Goal: Task Accomplishment & Management: Use online tool/utility

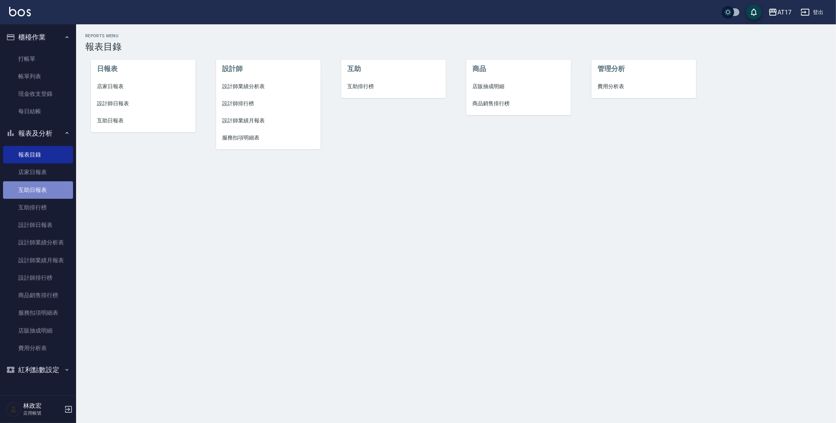
click at [31, 187] on link "互助日報表" at bounding box center [38, 189] width 70 height 17
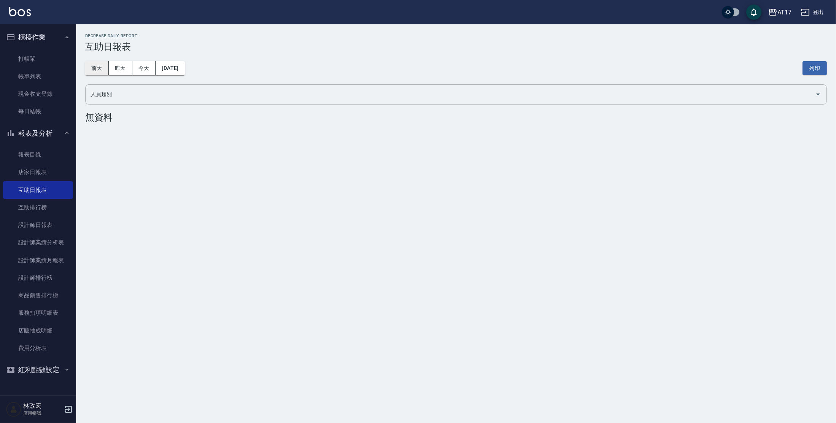
click at [93, 70] on button "前天" at bounding box center [97, 68] width 24 height 14
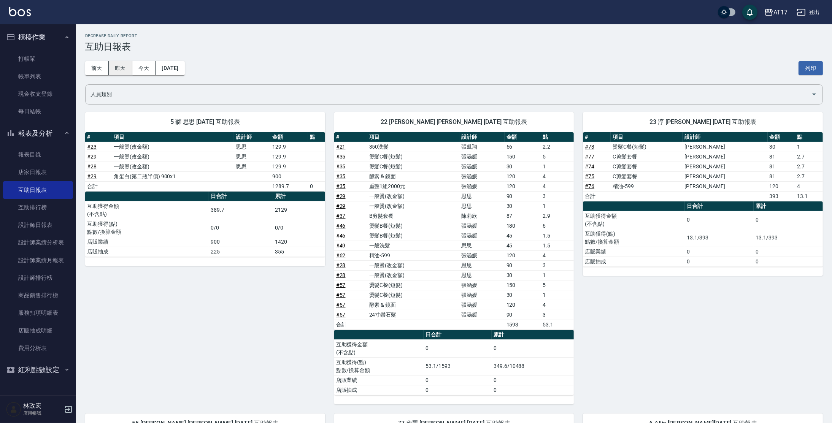
click at [123, 71] on button "昨天" at bounding box center [121, 68] width 24 height 14
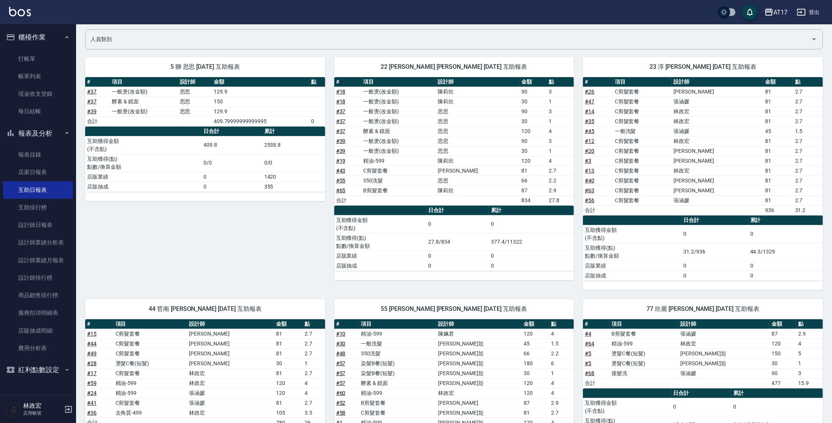
scroll to position [41, 0]
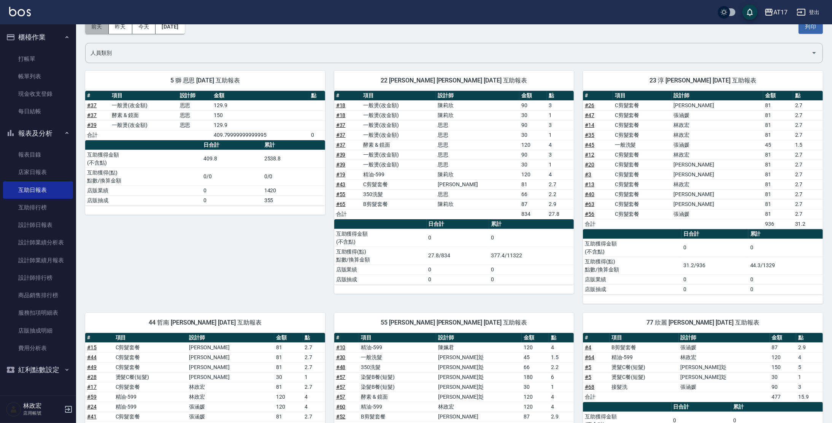
click at [103, 27] on button "前天" at bounding box center [97, 27] width 24 height 14
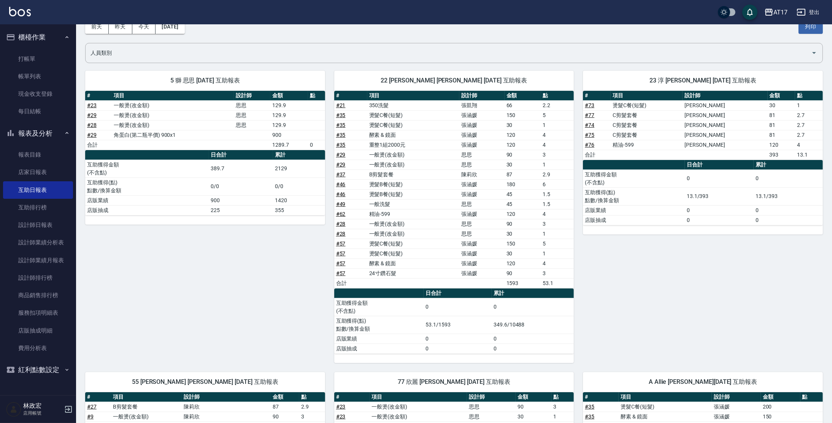
scroll to position [27, 0]
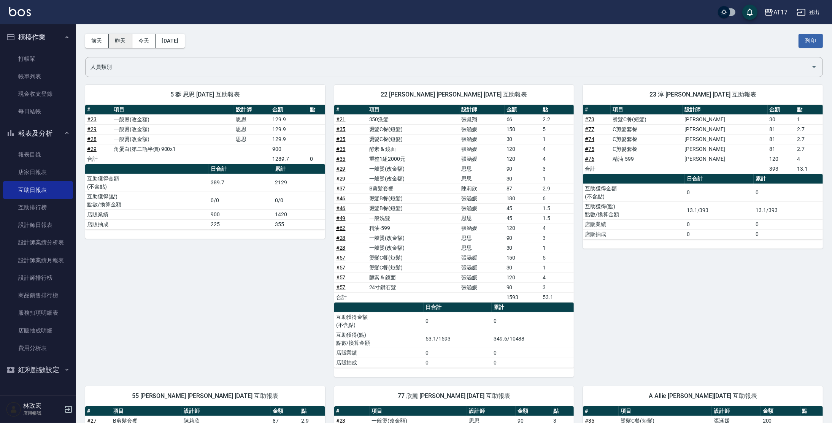
click at [113, 38] on button "昨天" at bounding box center [121, 41] width 24 height 14
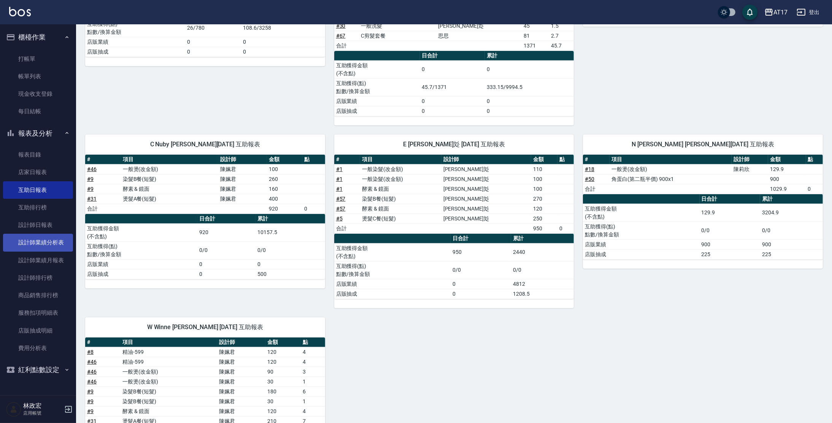
scroll to position [520, 0]
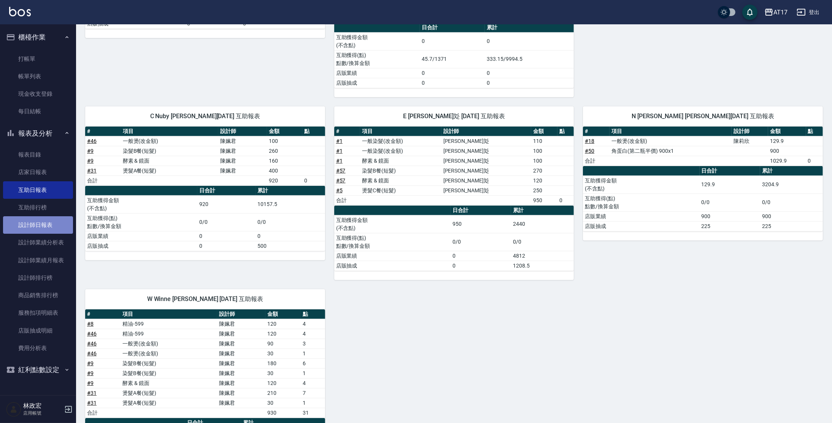
click at [33, 221] on link "設計師日報表" at bounding box center [38, 224] width 70 height 17
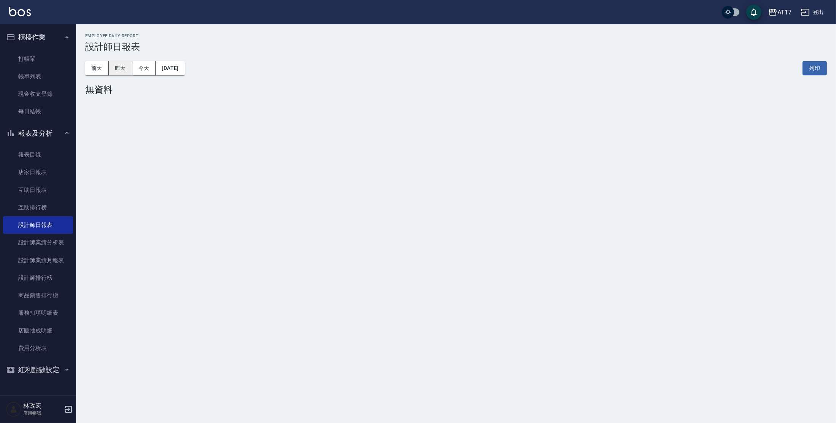
click at [125, 63] on button "昨天" at bounding box center [121, 68] width 24 height 14
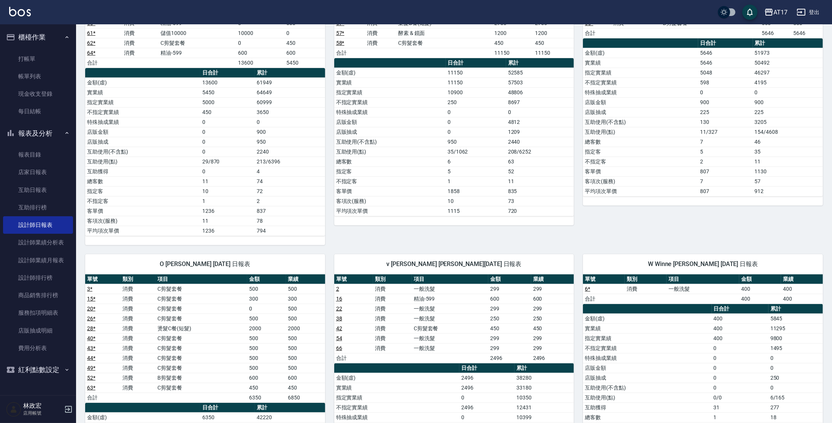
scroll to position [490, 0]
click at [41, 92] on link "現金收支登錄" at bounding box center [38, 93] width 70 height 17
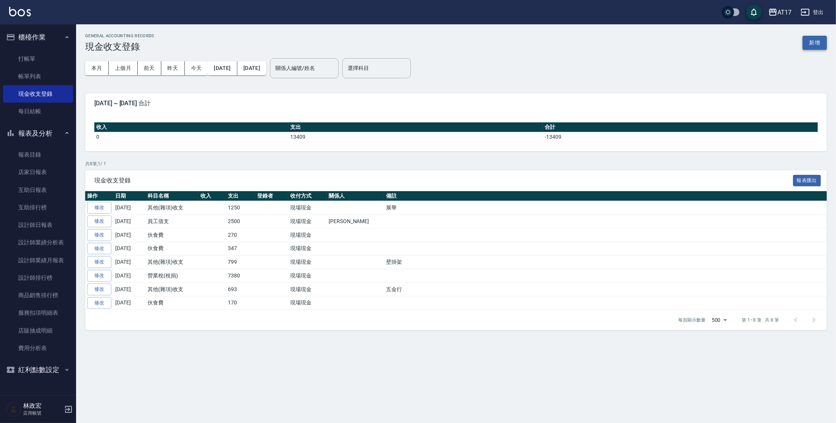
click at [820, 43] on button "新增" at bounding box center [815, 43] width 24 height 14
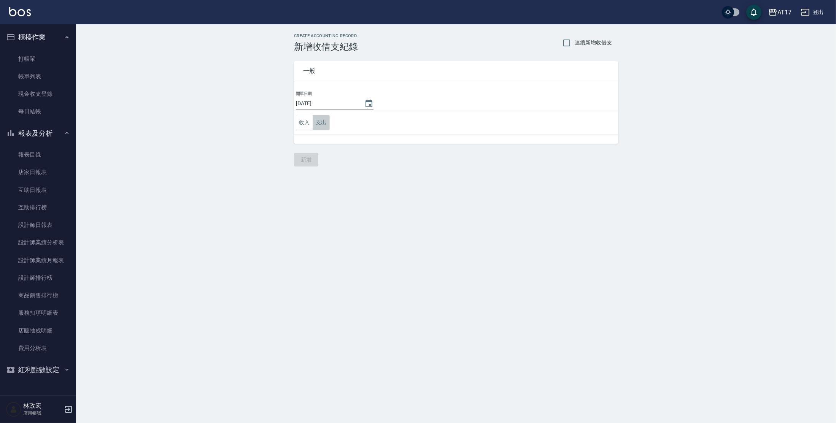
click at [321, 119] on button "支出" at bounding box center [321, 123] width 17 height 16
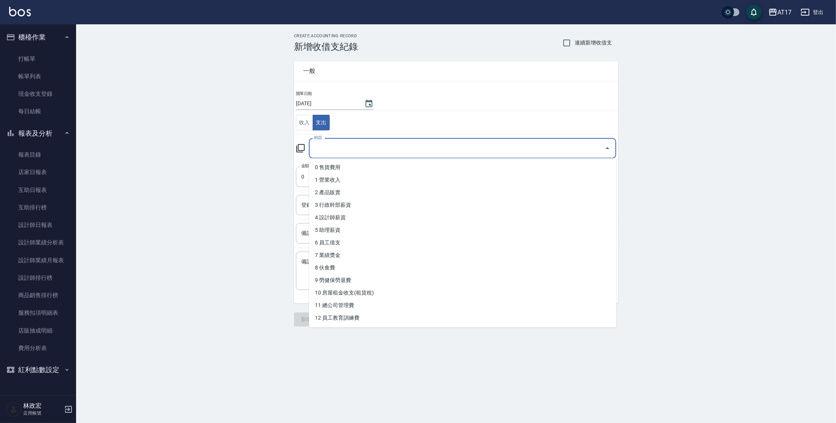
click at [323, 150] on input "科目" at bounding box center [456, 148] width 289 height 13
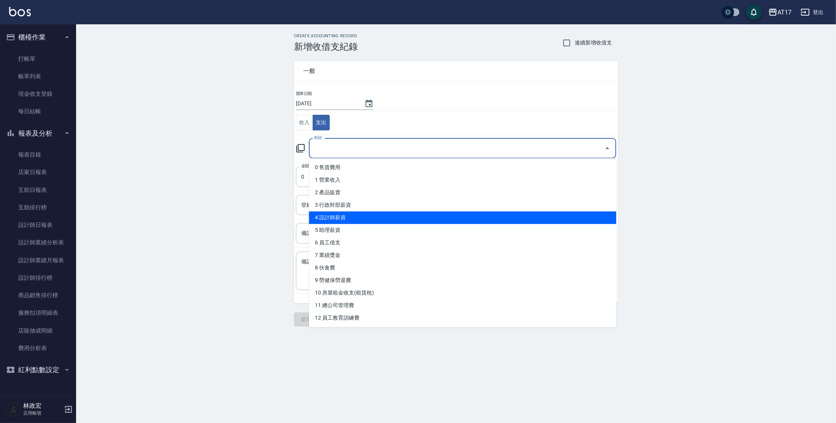
click at [342, 219] on li "4 設計師薪資" at bounding box center [462, 217] width 307 height 13
type input "4 設計師薪資"
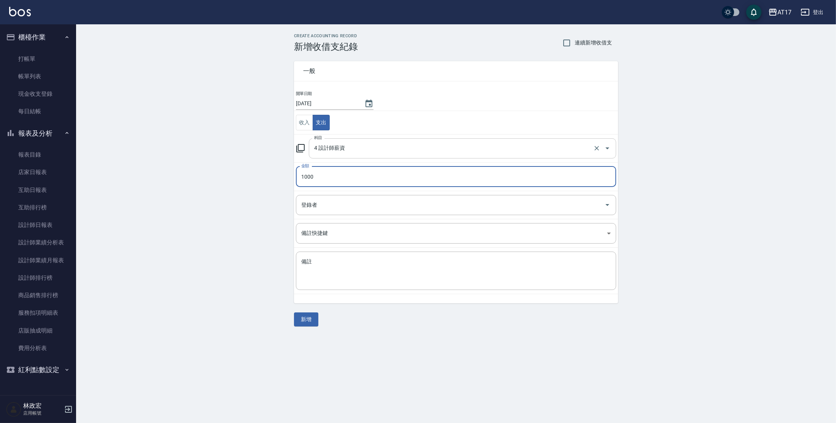
type input "1000"
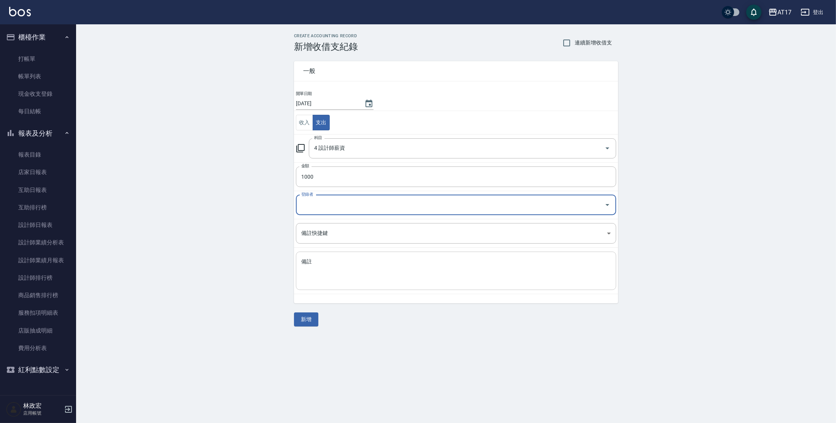
click at [456, 268] on textarea "備註" at bounding box center [456, 271] width 310 height 26
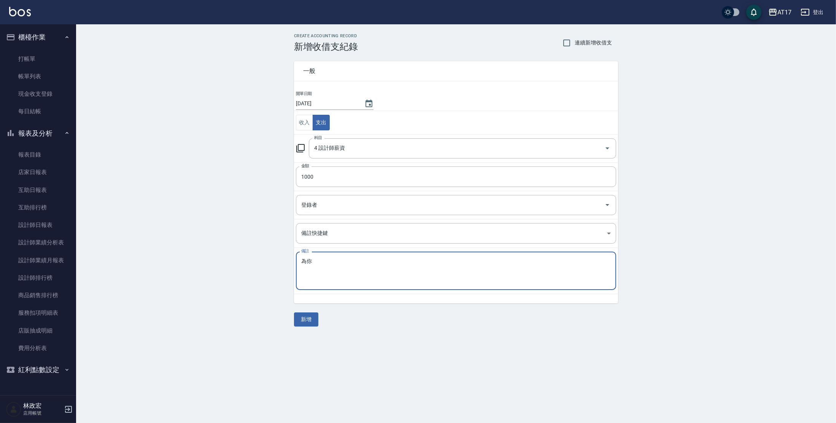
type textarea "為"
type textarea "維尼補薪"
click at [313, 321] on button "新增" at bounding box center [306, 320] width 24 height 14
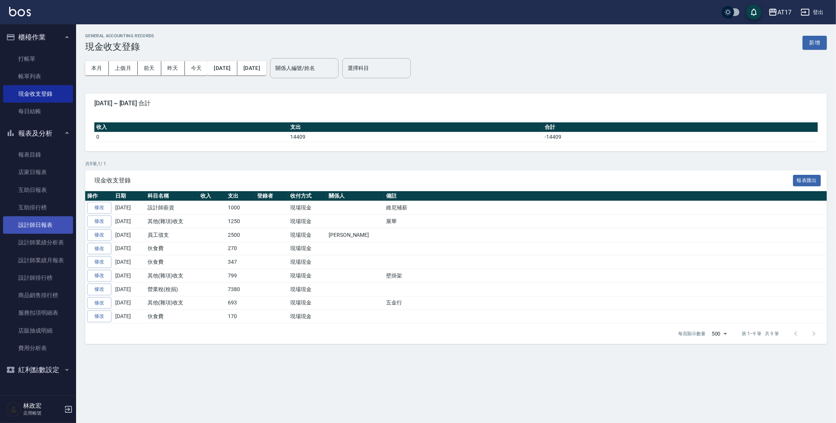
click at [45, 224] on link "設計師日報表" at bounding box center [38, 224] width 70 height 17
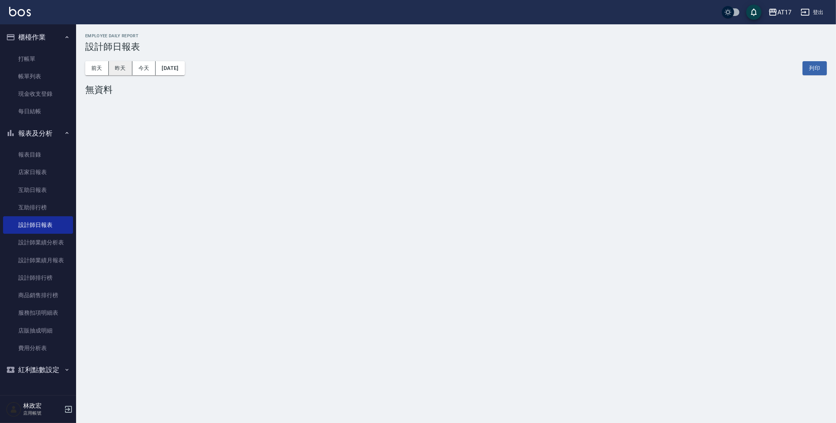
click at [117, 69] on button "昨天" at bounding box center [121, 68] width 24 height 14
